Goal: Transaction & Acquisition: Purchase product/service

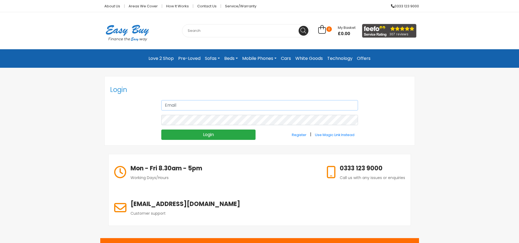
click at [175, 106] on input "text" at bounding box center [259, 105] width 197 height 10
type input "[EMAIL_ADDRESS][DOMAIN_NAME]"
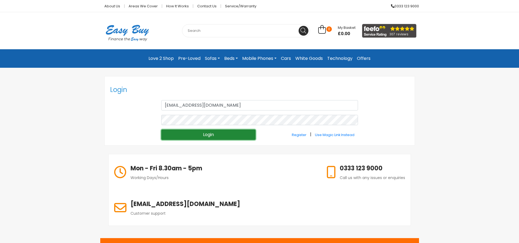
click at [194, 133] on input "Login" at bounding box center [208, 135] width 94 height 10
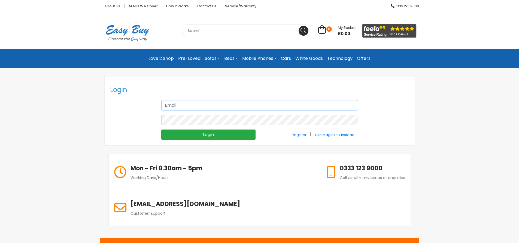
click at [167, 106] on input "text" at bounding box center [259, 105] width 197 height 10
type input "[EMAIL_ADDRESS][DOMAIN_NAME]"
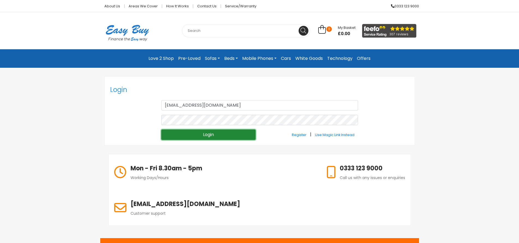
click at [205, 134] on input "Login" at bounding box center [208, 135] width 94 height 10
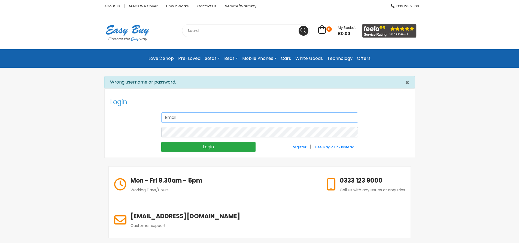
click at [203, 116] on input "text" at bounding box center [259, 118] width 197 height 10
type input "[EMAIL_ADDRESS][DOMAIN_NAME]"
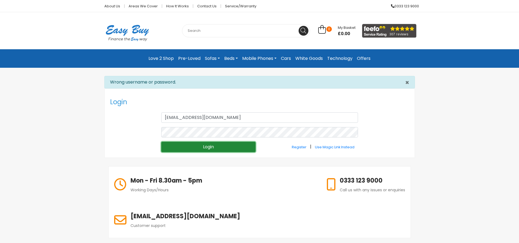
click at [208, 145] on input "Login" at bounding box center [208, 147] width 94 height 10
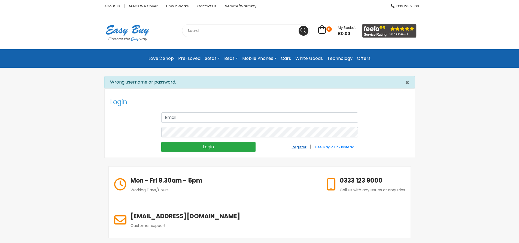
click at [297, 146] on small "Register" at bounding box center [299, 147] width 15 height 5
click at [181, 118] on input "text" at bounding box center [259, 118] width 197 height 10
type input "[EMAIL_ADDRESS][DOMAIN_NAME]"
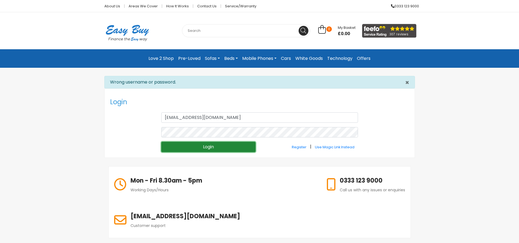
click at [208, 146] on input "Login" at bounding box center [208, 147] width 94 height 10
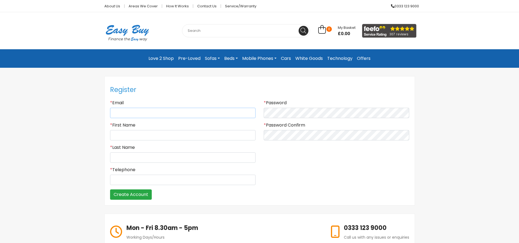
click at [121, 111] on input "Email" at bounding box center [183, 113] width 146 height 10
type input "[EMAIL_ADDRESS][DOMAIN_NAME]"
click at [151, 134] on input "* First Name" at bounding box center [183, 135] width 146 height 10
type input "[PERSON_NAME]"
click at [148, 156] on input "* Last Name" at bounding box center [183, 158] width 146 height 10
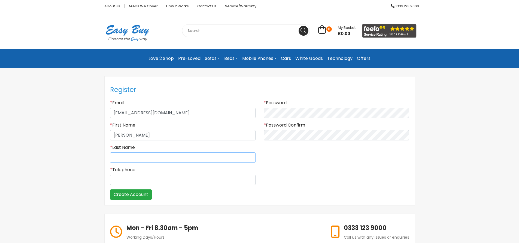
type input "WITHILL"
click at [144, 182] on input "* Telephone" at bounding box center [183, 180] width 146 height 10
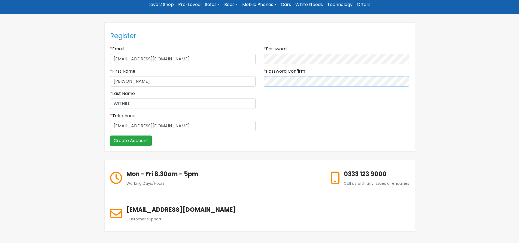
scroll to position [55, 0]
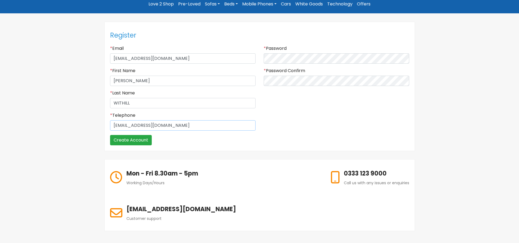
click at [182, 125] on input "07407459174Maryjo@45.com" at bounding box center [183, 126] width 146 height 10
type input "07407459174"
click at [133, 138] on input "Create Account" at bounding box center [131, 140] width 42 height 10
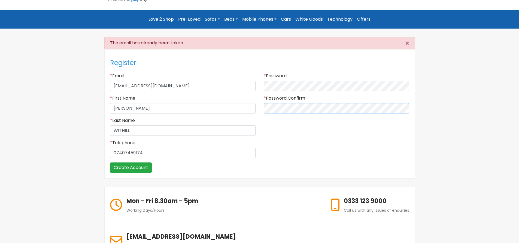
scroll to position [55, 0]
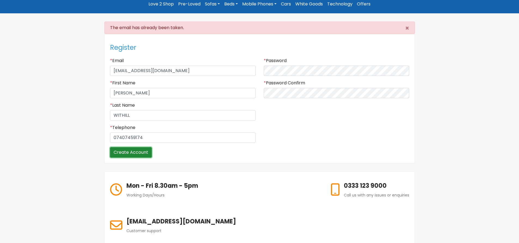
click at [117, 151] on input "Create Account" at bounding box center [131, 152] width 42 height 10
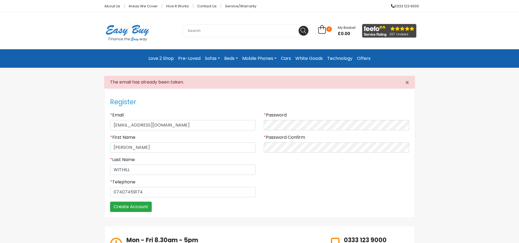
scroll to position [53, 0]
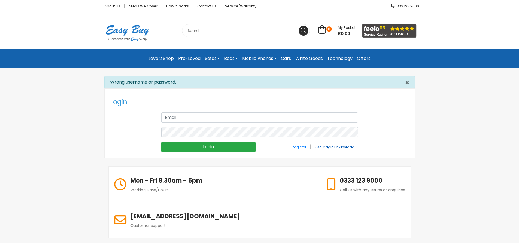
click at [333, 144] on link "Use Magic Link Instead" at bounding box center [335, 147] width 47 height 10
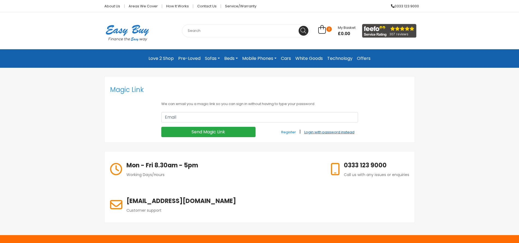
click at [330, 130] on small "Login with password instead" at bounding box center [330, 132] width 50 height 5
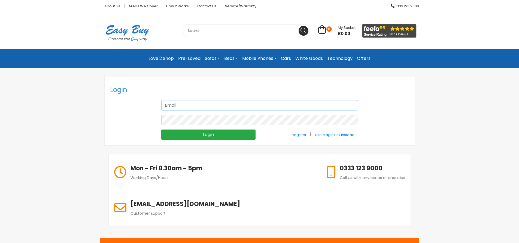
click at [202, 104] on input "text" at bounding box center [259, 105] width 197 height 10
type input "[EMAIL_ADDRESS][DOMAIN_NAME]"
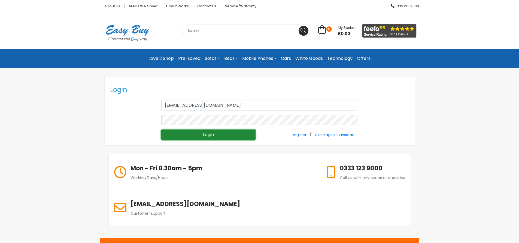
click at [204, 134] on input "Login" at bounding box center [208, 135] width 94 height 10
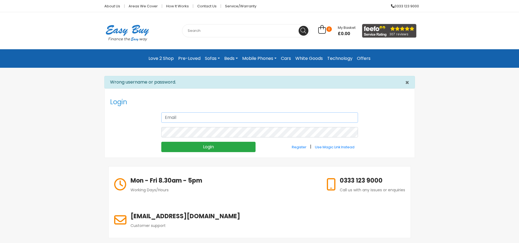
click at [194, 116] on input "text" at bounding box center [259, 118] width 197 height 10
type input "[EMAIL_ADDRESS][DOMAIN_NAME]"
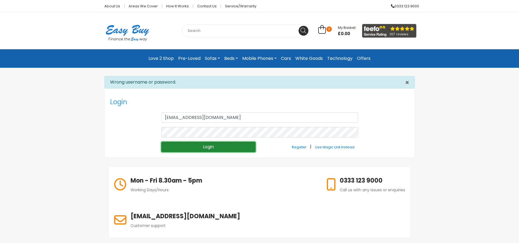
click at [207, 146] on input "Login" at bounding box center [208, 147] width 94 height 10
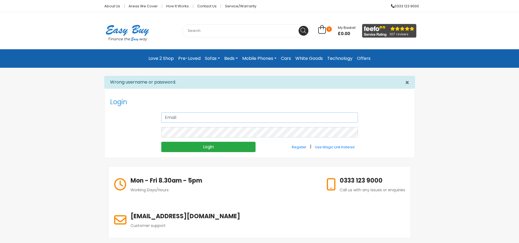
click at [202, 116] on input "text" at bounding box center [259, 118] width 197 height 10
type input "[EMAIL_ADDRESS][DOMAIN_NAME]"
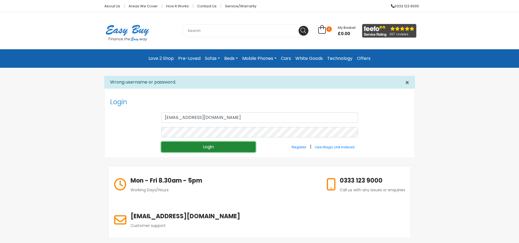
click at [204, 146] on input "Login" at bounding box center [208, 147] width 94 height 10
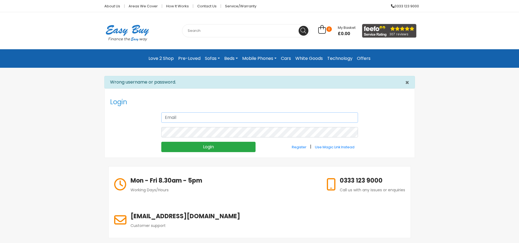
click at [199, 117] on input "text" at bounding box center [259, 118] width 197 height 10
type input "pmkw@pmkw.karoo.co.uk"
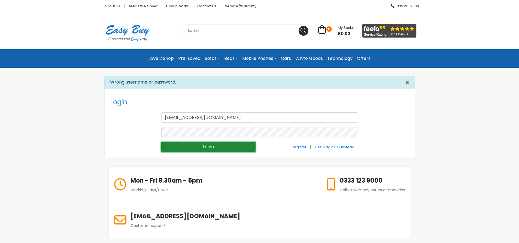
click at [201, 147] on input "Login" at bounding box center [208, 147] width 94 height 10
click at [163, 56] on link "Love 2 Shop" at bounding box center [161, 59] width 30 height 10
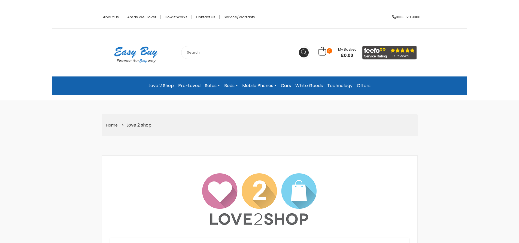
scroll to position [27, 0]
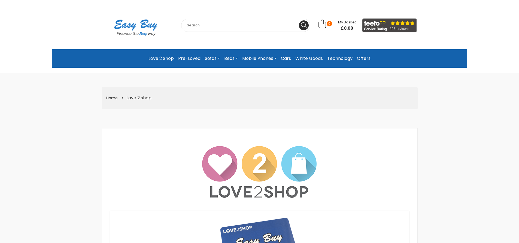
click at [158, 56] on link "Love 2 Shop" at bounding box center [161, 59] width 30 height 10
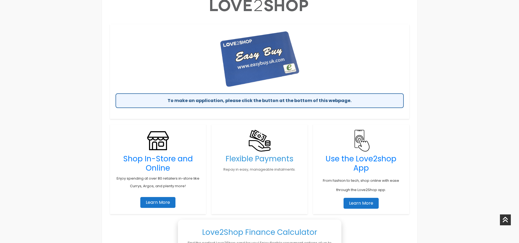
scroll to position [218, 0]
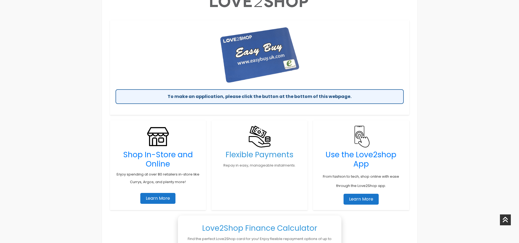
click at [152, 196] on link "Learn More" at bounding box center [157, 198] width 35 height 11
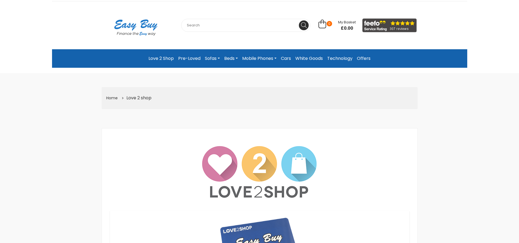
scroll to position [0, 0]
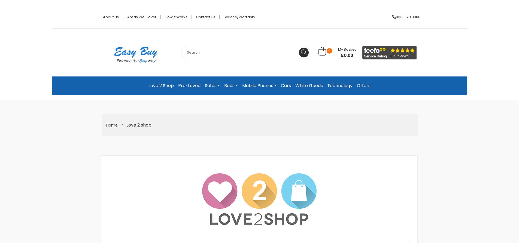
click at [156, 83] on link "Love 2 Shop" at bounding box center [161, 86] width 30 height 10
click at [154, 83] on link "Love 2 Shop" at bounding box center [161, 86] width 30 height 10
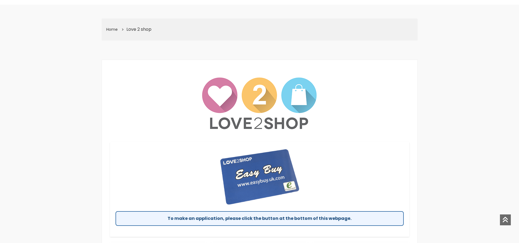
scroll to position [136, 0]
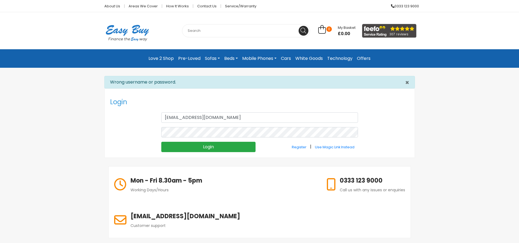
click at [160, 56] on link "Love 2 Shop" at bounding box center [161, 59] width 30 height 10
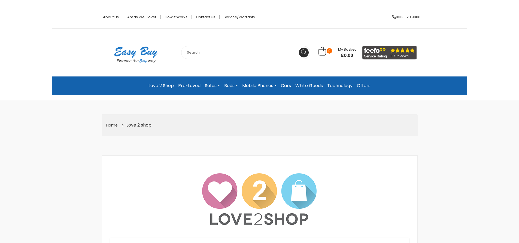
click at [164, 84] on link "Love 2 Shop" at bounding box center [161, 86] width 30 height 10
click at [110, 124] on link "Home" at bounding box center [111, 125] width 11 height 5
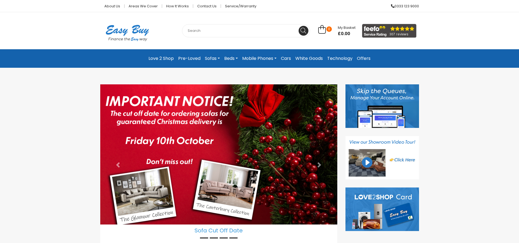
click at [161, 56] on link "Love 2 Shop" at bounding box center [161, 59] width 30 height 10
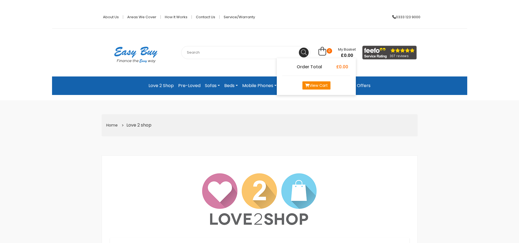
click at [322, 83] on link "View Cart" at bounding box center [317, 86] width 28 height 8
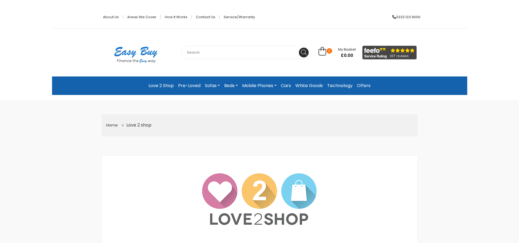
drag, startPoint x: 0, startPoint y: 0, endPoint x: 55, endPoint y: 119, distance: 131.1
click at [160, 83] on link "Love 2 Shop" at bounding box center [161, 86] width 30 height 10
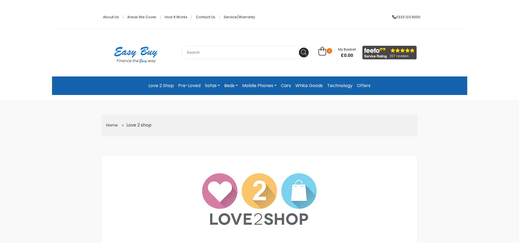
click at [164, 83] on link "Love 2 Shop" at bounding box center [161, 86] width 30 height 10
click at [160, 84] on link "Love 2 Shop" at bounding box center [161, 86] width 30 height 10
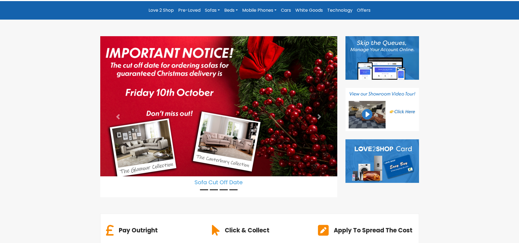
scroll to position [55, 0]
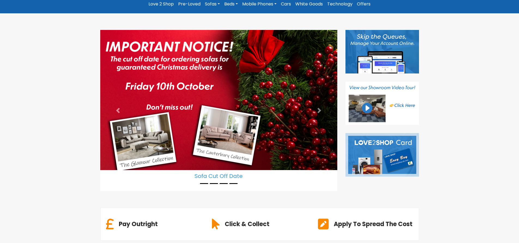
click at [374, 152] on img at bounding box center [383, 155] width 74 height 44
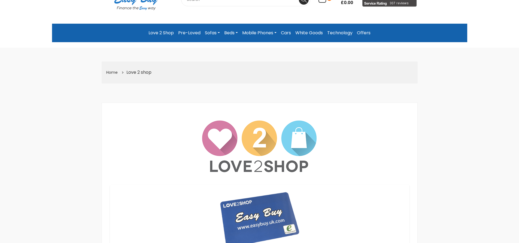
scroll to position [55, 0]
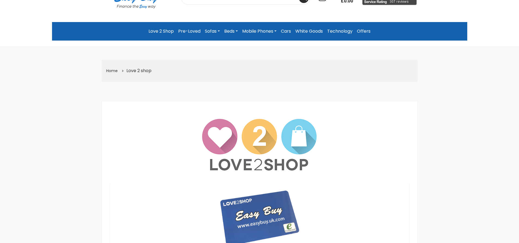
click at [161, 28] on link "Love 2 Shop" at bounding box center [161, 31] width 30 height 10
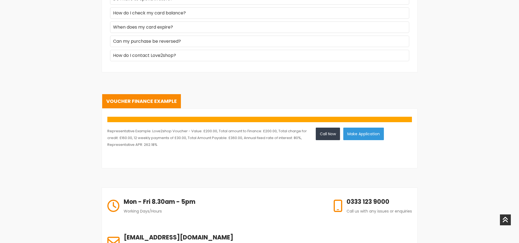
scroll to position [791, 0]
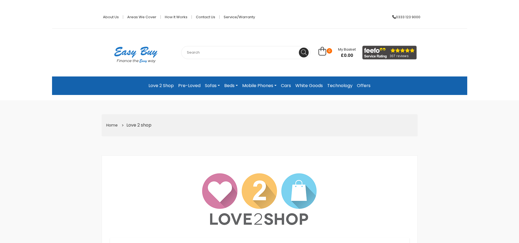
click at [163, 82] on link "Love 2 Shop" at bounding box center [161, 86] width 30 height 10
click at [162, 84] on link "Love 2 Shop" at bounding box center [161, 86] width 30 height 10
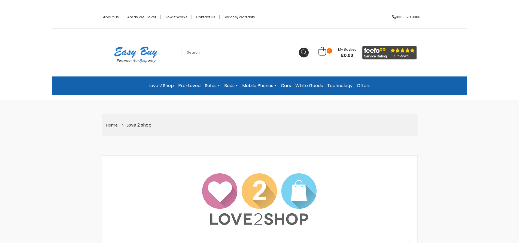
click at [162, 84] on link "Love 2 Shop" at bounding box center [161, 86] width 30 height 10
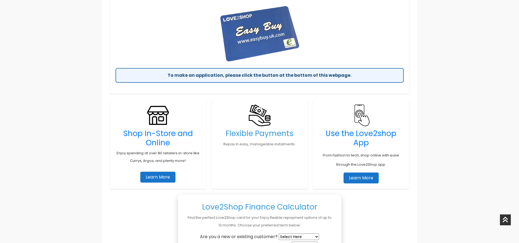
scroll to position [245, 0]
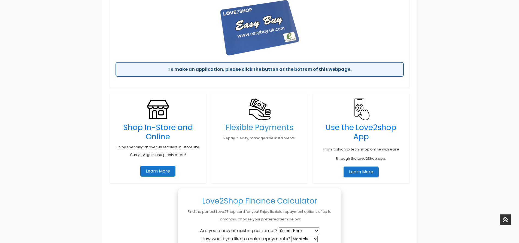
click at [150, 170] on link "Learn More" at bounding box center [157, 171] width 35 height 11
